Goal: Book appointment/travel/reservation

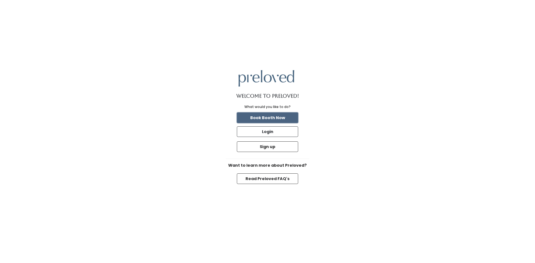
drag, startPoint x: 0, startPoint y: 0, endPoint x: 280, endPoint y: 121, distance: 305.3
click at [280, 121] on button "Book Booth Now" at bounding box center [267, 118] width 61 height 11
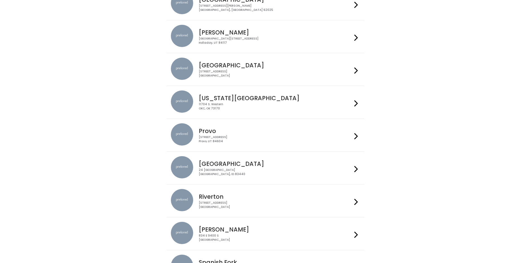
scroll to position [112, 0]
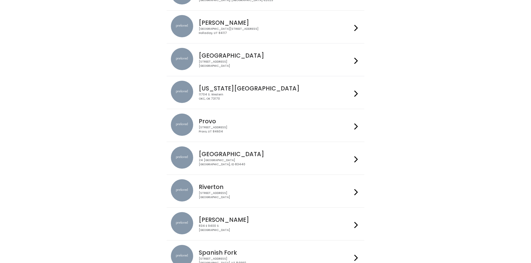
click at [285, 154] on h4 "Rexburg" at bounding box center [275, 154] width 153 height 6
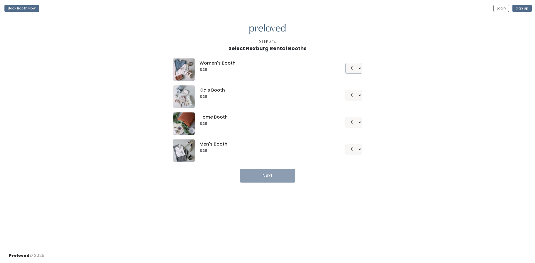
click at [356, 70] on select "0 1 2 3 4" at bounding box center [354, 68] width 17 height 11
select select "1"
click at [346, 63] on select "0 1 2 3 4" at bounding box center [354, 68] width 17 height 11
click at [266, 180] on button "Next" at bounding box center [268, 176] width 56 height 14
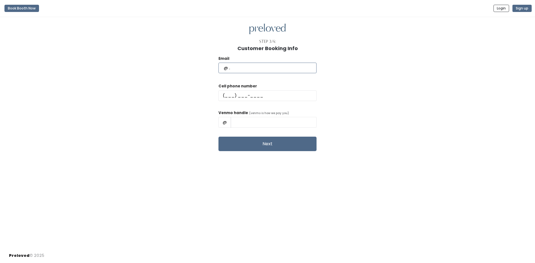
click at [237, 69] on input "text" at bounding box center [268, 68] width 98 height 11
type input "[EMAIL_ADDRESS][DOMAIN_NAME]"
click at [240, 96] on input "text" at bounding box center [268, 96] width 98 height 11
type input "(208) 227-4913"
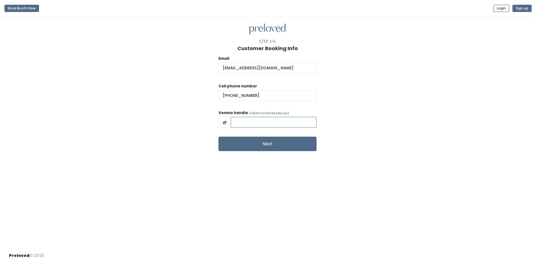
click at [256, 117] on input "text" at bounding box center [274, 122] width 86 height 11
type input "elizabeth-darrington"
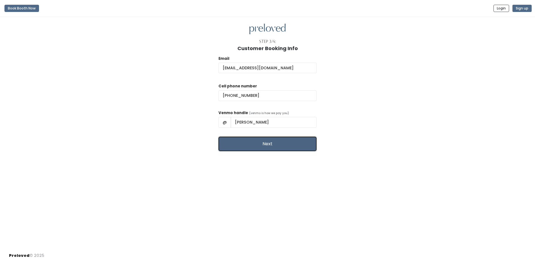
click at [254, 146] on button "Next" at bounding box center [268, 144] width 98 height 14
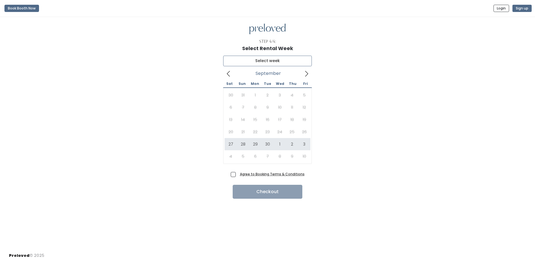
type input "[DATE] to [DATE]"
click at [238, 176] on span "Agree to Booking Terms & Conditions" at bounding box center [271, 174] width 67 height 6
click at [238, 175] on input "Agree to Booking Terms & Conditions" at bounding box center [240, 173] width 4 height 4
checkbox input "true"
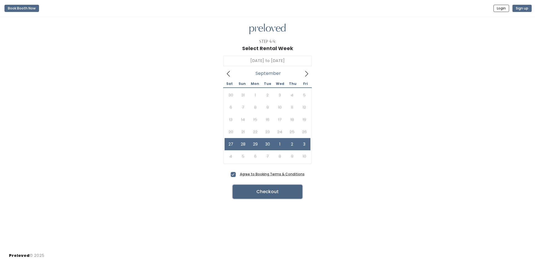
click at [266, 191] on button "Checkout" at bounding box center [268, 192] width 70 height 14
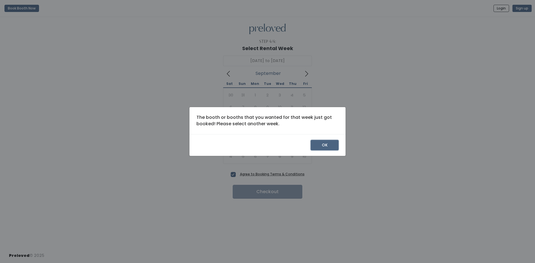
click at [317, 143] on button "OK" at bounding box center [325, 145] width 28 height 11
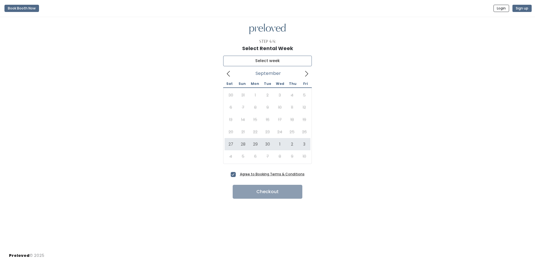
type input "[DATE] to [DATE]"
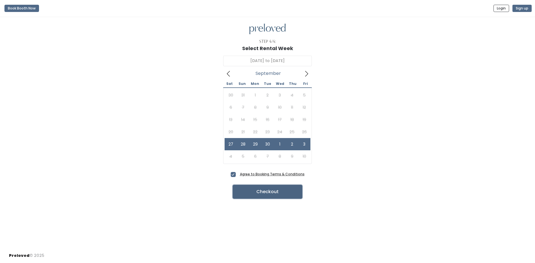
click at [256, 193] on button "Checkout" at bounding box center [268, 192] width 70 height 14
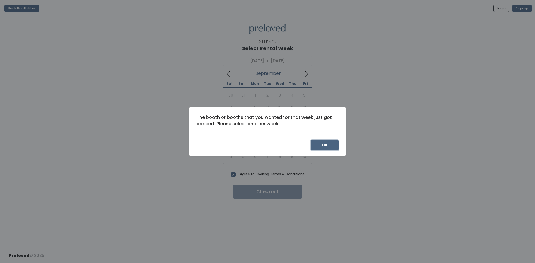
click at [329, 140] on button "OK" at bounding box center [325, 145] width 28 height 11
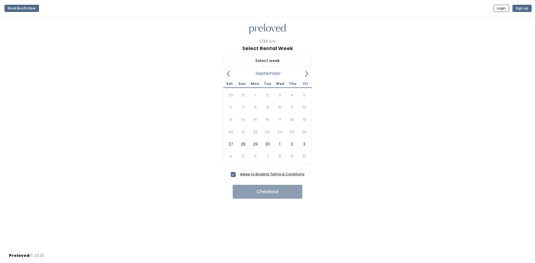
click at [306, 76] on icon at bounding box center [307, 74] width 6 height 6
type input "September 27 to October 3"
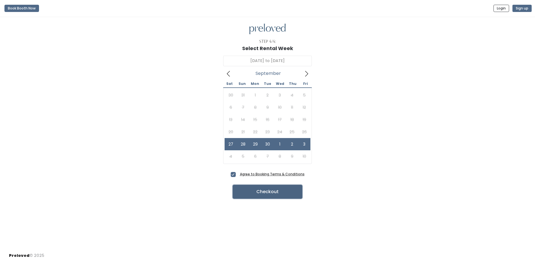
click at [251, 187] on button "Checkout" at bounding box center [268, 192] width 70 height 14
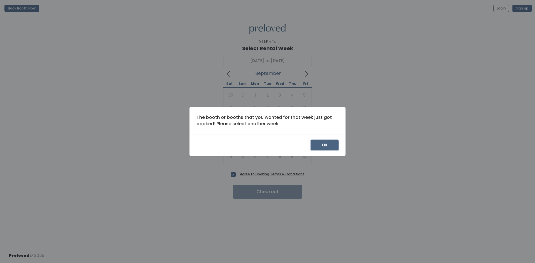
click at [316, 141] on button "OK" at bounding box center [325, 145] width 28 height 11
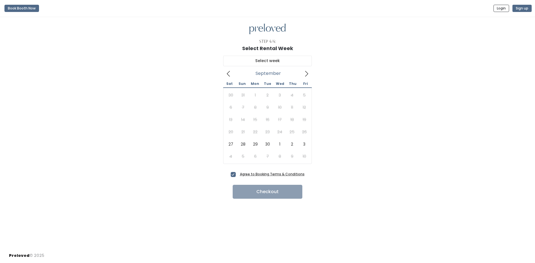
click at [308, 73] on icon at bounding box center [307, 74] width 6 height 6
type input "October 18 to October 24"
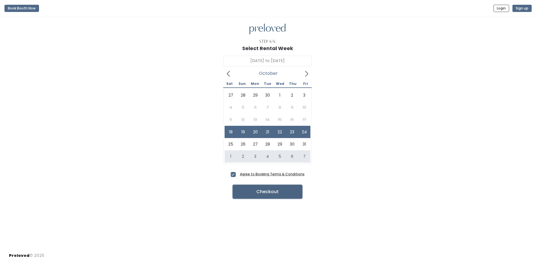
click at [239, 192] on button "Checkout" at bounding box center [268, 192] width 70 height 14
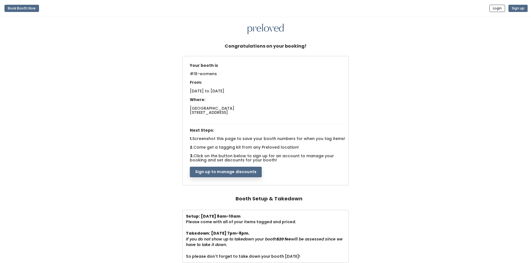
click at [84, 164] on div "Your booth is #18-womens From: [DATE] to [DATE] Where: [GEOGRAPHIC_DATA] [STREE…" at bounding box center [266, 121] width 520 height 131
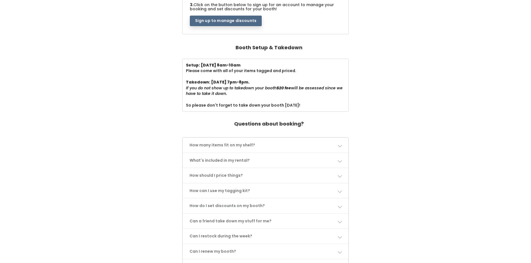
scroll to position [167, 0]
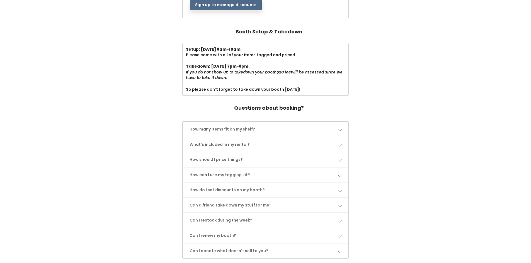
click at [324, 129] on link "How many items fit on my shelf?" at bounding box center [266, 129] width 166 height 15
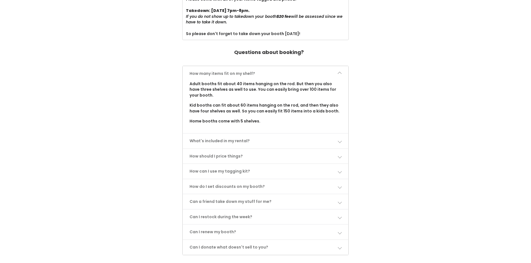
scroll to position [251, 0]
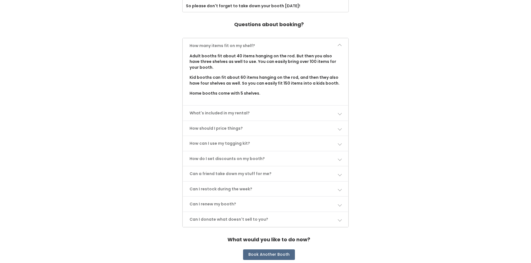
click at [296, 117] on link "What's included in my rental?" at bounding box center [266, 113] width 166 height 15
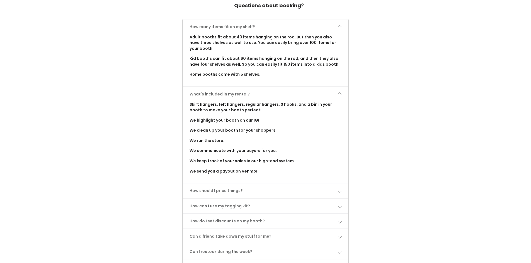
scroll to position [279, 0]
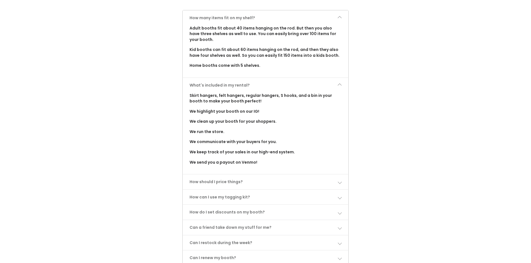
click at [307, 183] on link "How should I price things?" at bounding box center [266, 182] width 166 height 15
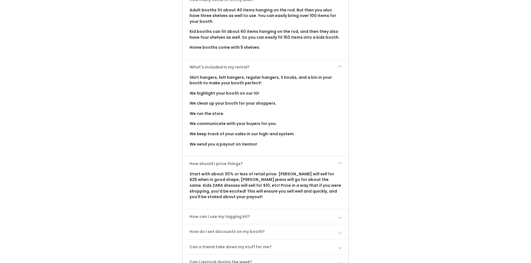
scroll to position [335, 0]
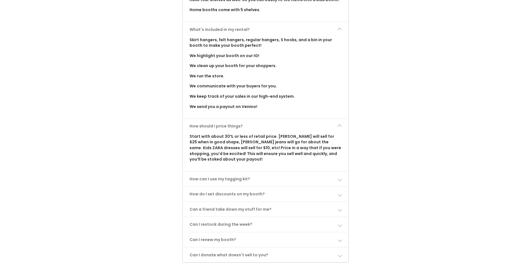
click at [312, 174] on link "How can I use my tagging kit?" at bounding box center [266, 179] width 166 height 15
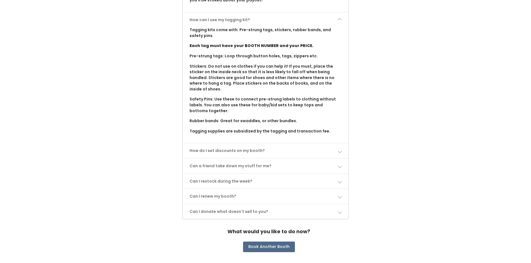
scroll to position [502, 0]
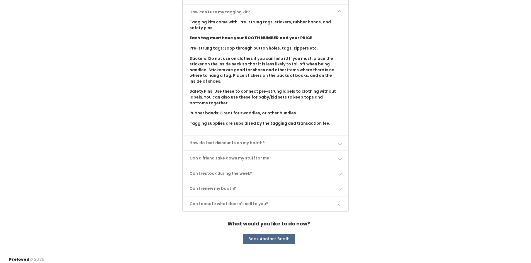
click at [304, 141] on link "How do I set discounts on my booth?" at bounding box center [266, 143] width 166 height 15
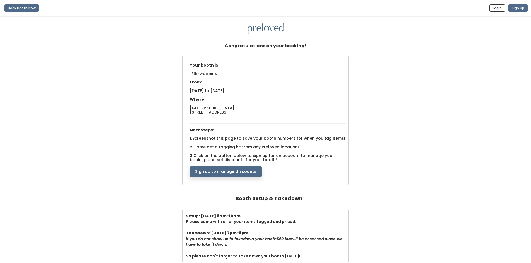
scroll to position [0, 0]
click at [239, 176] on button "Sign up to manage discounts" at bounding box center [226, 172] width 72 height 11
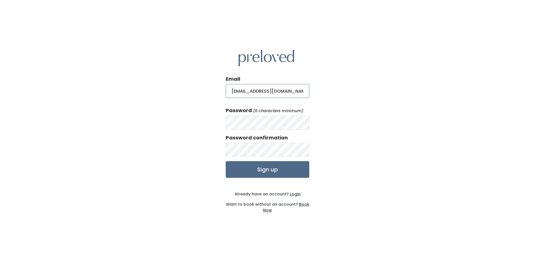
click at [284, 92] on input "[EMAIL_ADDRESS][DOMAIN_NAME]" at bounding box center [268, 91] width 84 height 14
type input "[EMAIL_ADDRESS][DOMAIN_NAME]"
click at [226, 161] on input "Sign up" at bounding box center [268, 169] width 84 height 17
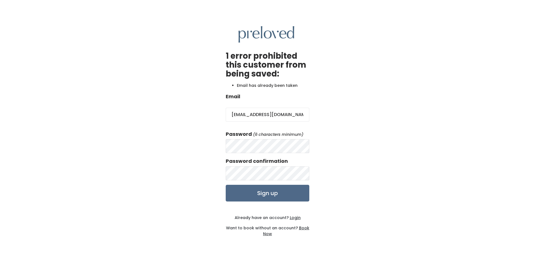
click at [294, 218] on u "Login" at bounding box center [295, 218] width 11 height 6
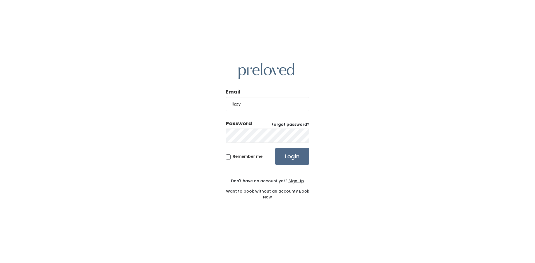
type input "[EMAIL_ADDRESS][DOMAIN_NAME]"
click at [275, 148] on input "Login" at bounding box center [292, 156] width 34 height 17
